Goal: Navigation & Orientation: Understand site structure

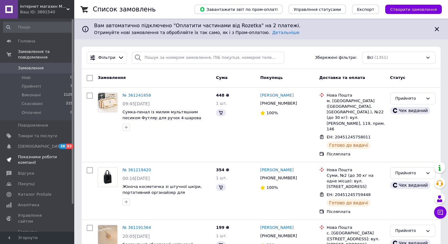
click at [29, 154] on span "Показники роботи компанії" at bounding box center [37, 159] width 39 height 11
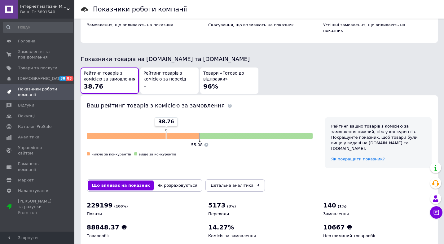
scroll to position [310, 0]
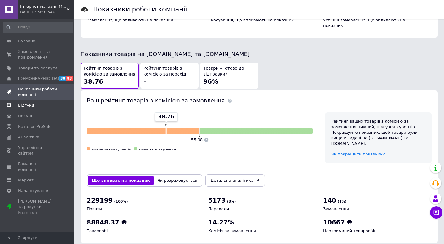
click at [25, 105] on span "Відгуки" at bounding box center [26, 105] width 16 height 6
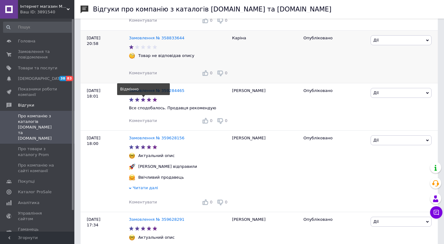
scroll to position [310, 0]
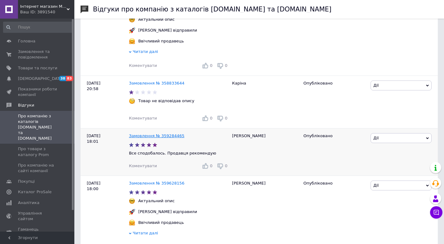
click at [156, 133] on link "Замовлення № 359284465" at bounding box center [156, 135] width 55 height 5
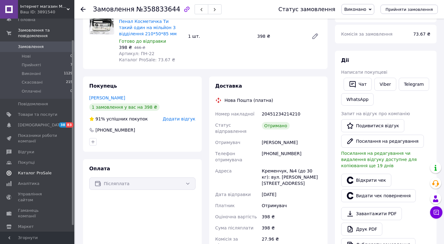
scroll to position [32, 0]
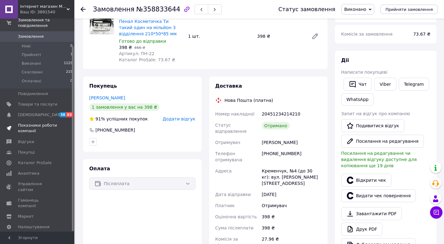
click at [24, 123] on span "Показники роботи компанії" at bounding box center [37, 128] width 39 height 11
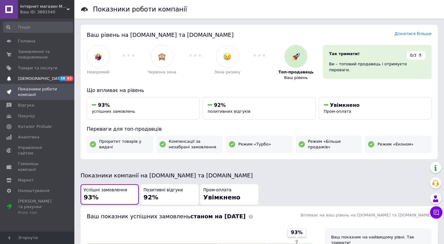
click at [27, 76] on span "Сповіщення" at bounding box center [41, 79] width 46 height 6
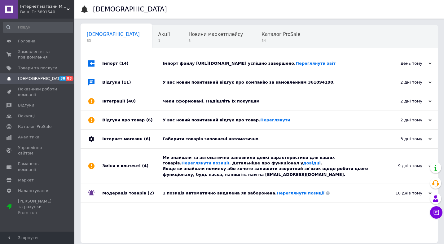
scroll to position [5, 0]
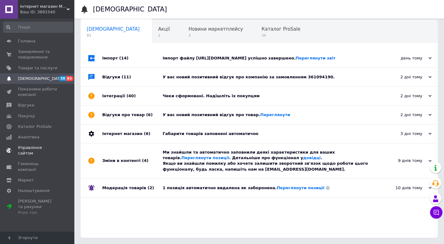
click at [19, 146] on span "Управління сайтом" at bounding box center [37, 150] width 39 height 11
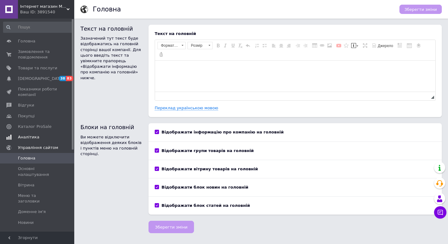
click at [23, 136] on span "Аналітика" at bounding box center [28, 137] width 21 height 6
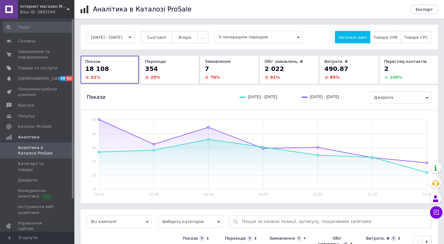
click at [41, 10] on div "Ваш ID: 3891540" at bounding box center [47, 12] width 54 height 6
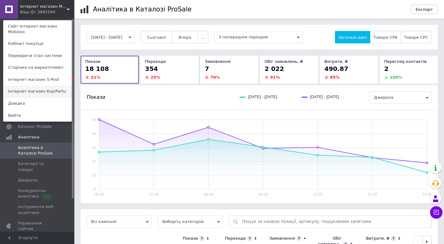
click at [44, 87] on link "Інтернет магазин KupiPartu" at bounding box center [37, 91] width 68 height 12
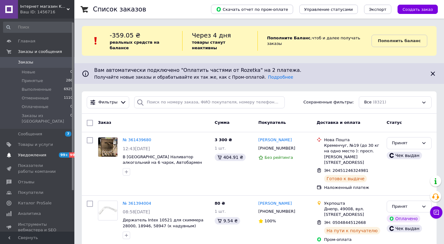
scroll to position [31, 0]
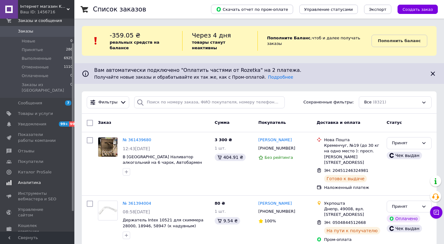
click at [28, 180] on span "Аналитика" at bounding box center [29, 183] width 23 height 6
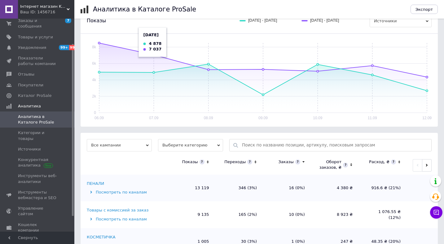
scroll to position [93, 0]
